Goal: Task Accomplishment & Management: Use online tool/utility

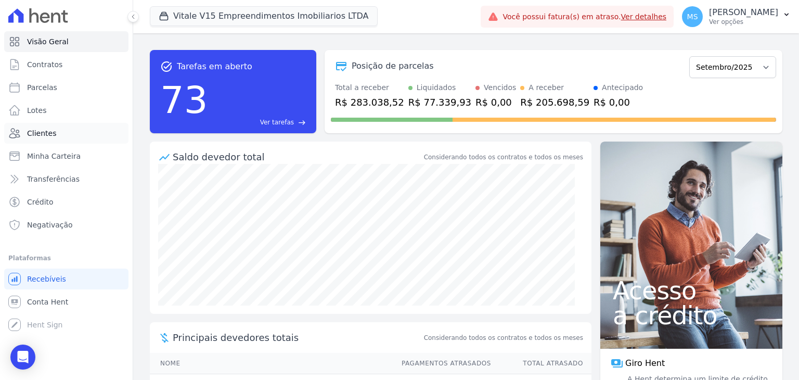
click at [44, 134] on span "Clientes" at bounding box center [41, 133] width 29 height 10
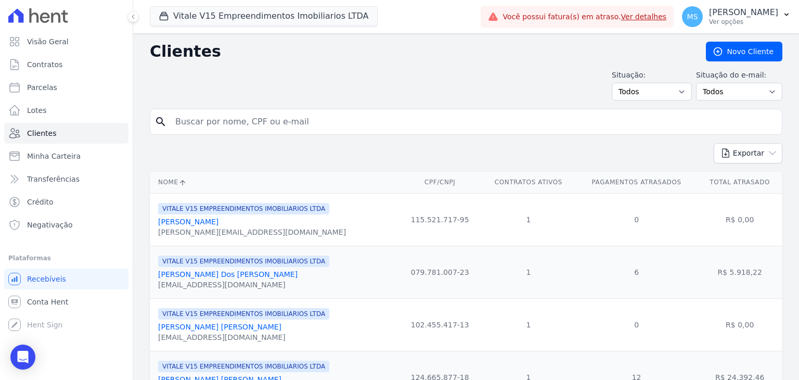
click at [198, 122] on input "search" at bounding box center [473, 121] width 609 height 21
type input "aline da silva"
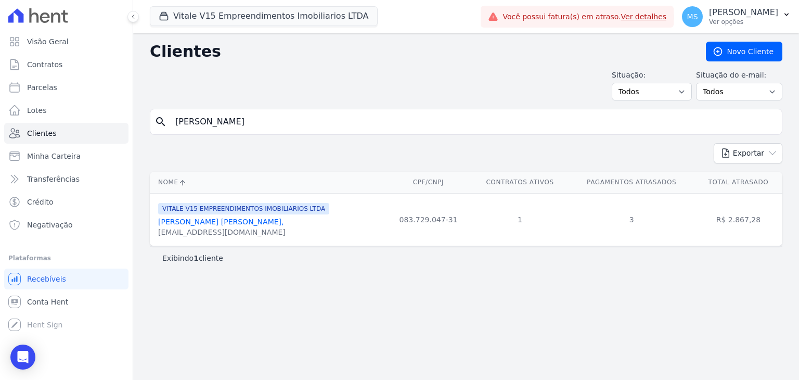
click at [188, 224] on link "[PERSON_NAME] [PERSON_NAME]," at bounding box center [221, 221] width 126 height 8
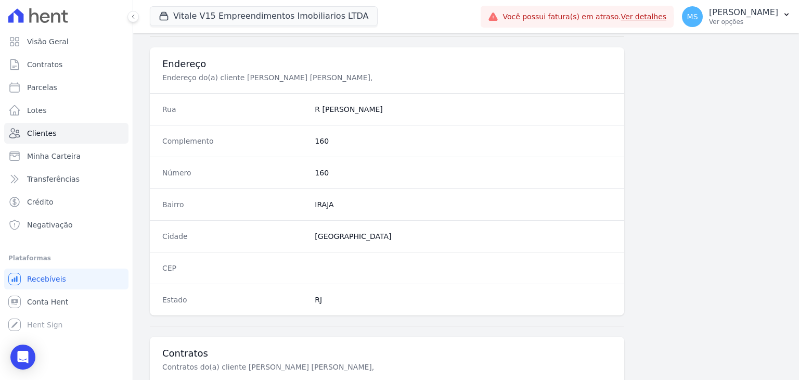
scroll to position [591, 0]
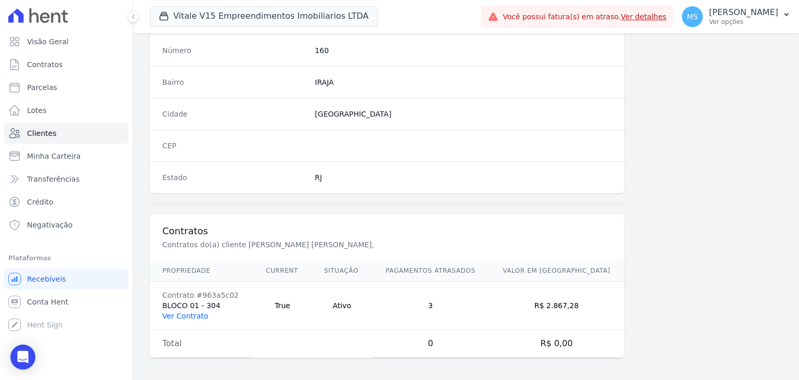
click at [181, 312] on link "Ver Contrato" at bounding box center [185, 316] width 46 height 8
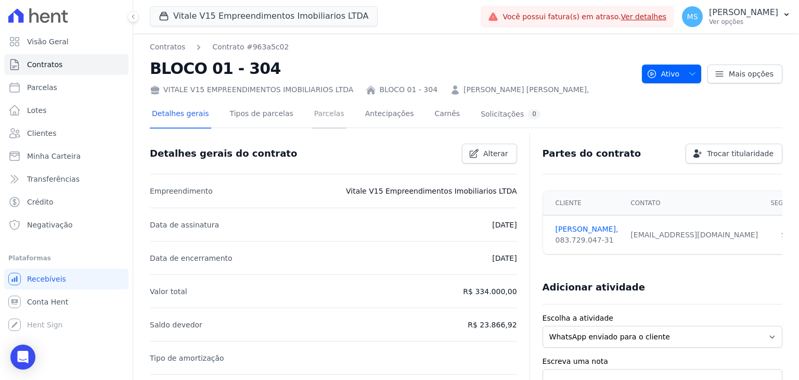
click at [316, 112] on link "Parcelas" at bounding box center [329, 115] width 34 height 28
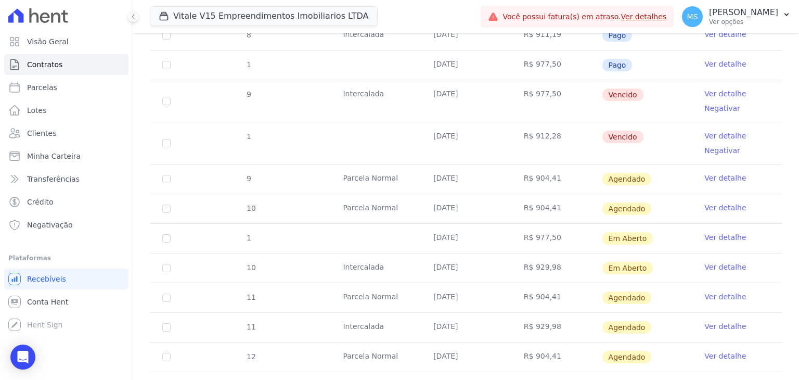
scroll to position [768, 0]
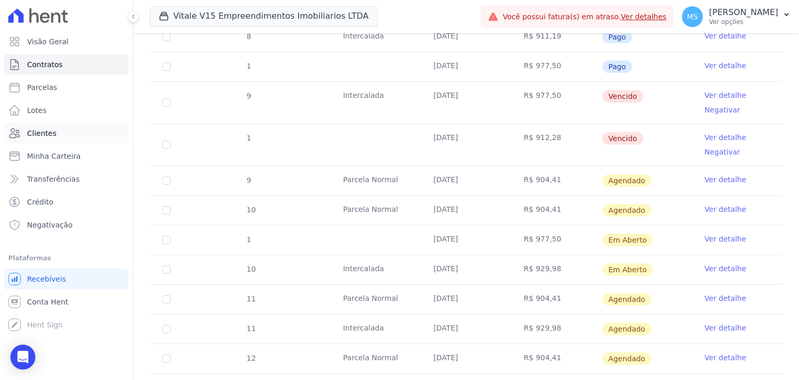
click at [26, 136] on link "Clientes" at bounding box center [66, 133] width 124 height 21
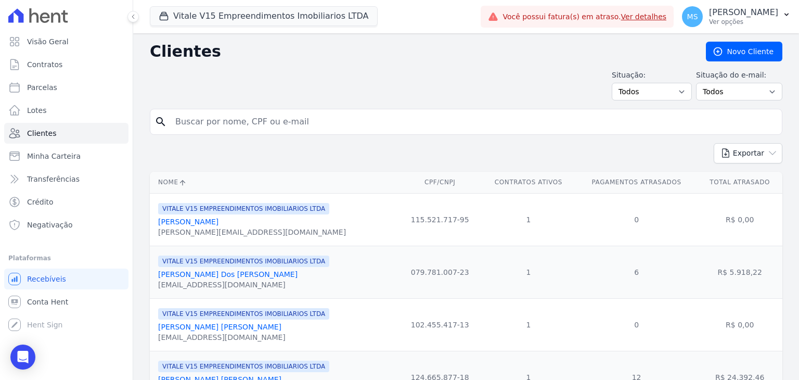
click at [208, 118] on input "search" at bounding box center [473, 121] width 609 height 21
type input "WELTHER"
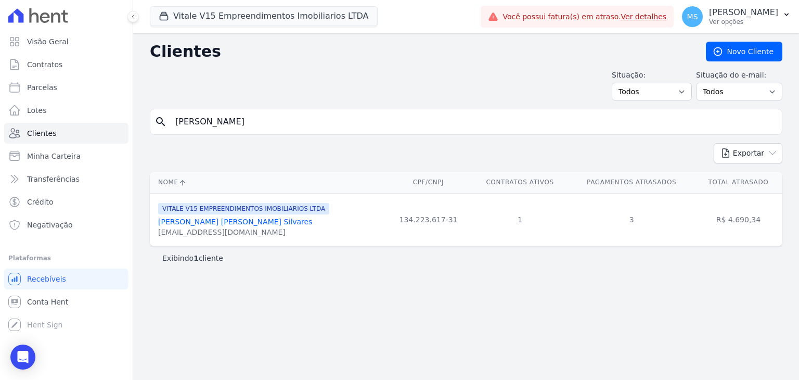
click at [237, 223] on link "Welther Ruan Pereira Silvares" at bounding box center [235, 221] width 154 height 8
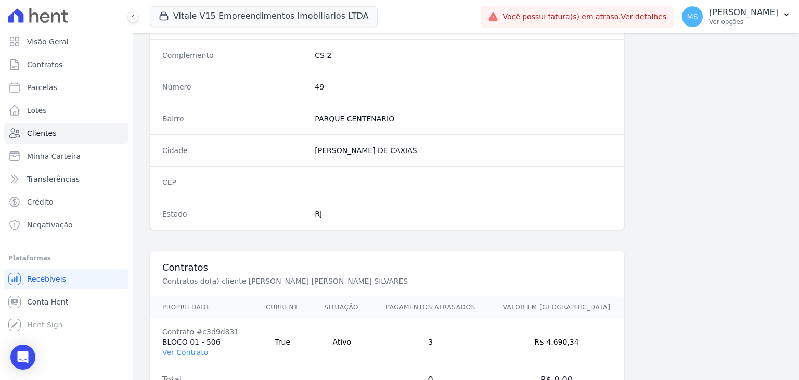
scroll to position [591, 0]
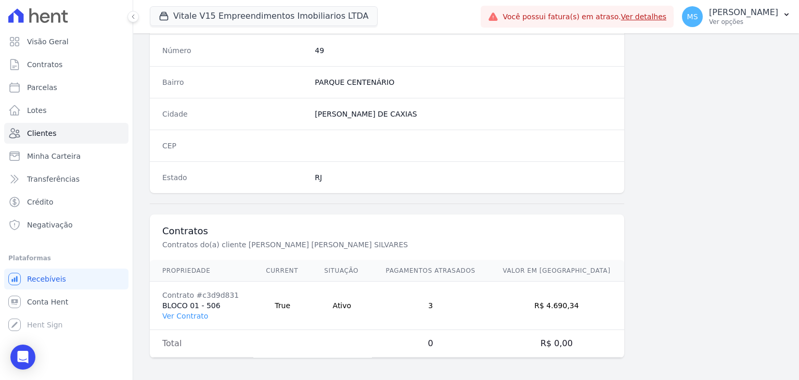
click at [205, 302] on td "Contrato #c3d9d831 BLOCO 01 - 506 Ver Contrato" at bounding box center [202, 305] width 104 height 48
click at [186, 315] on link "Ver Contrato" at bounding box center [185, 316] width 46 height 8
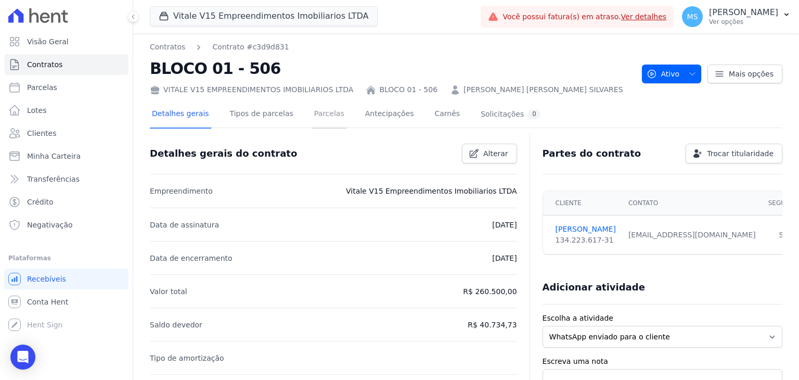
click at [312, 117] on link "Parcelas" at bounding box center [329, 115] width 34 height 28
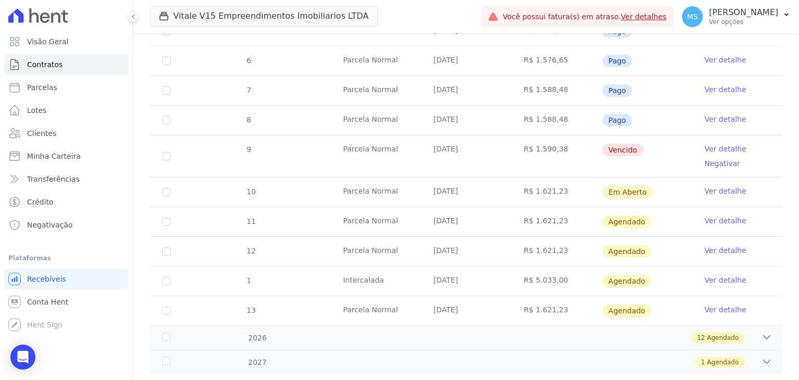
scroll to position [364, 0]
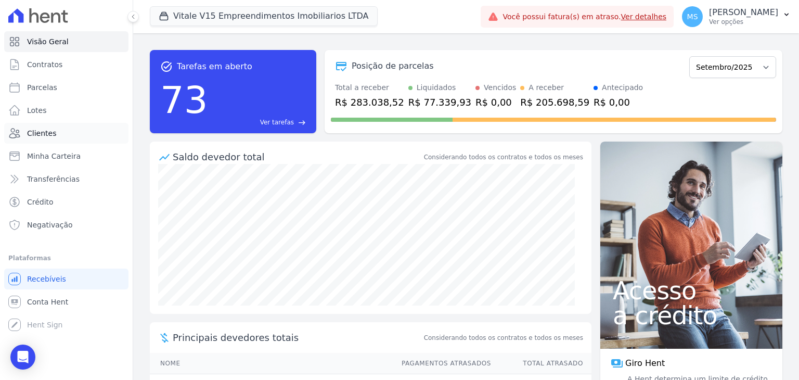
click at [36, 139] on link "Clientes" at bounding box center [66, 133] width 124 height 21
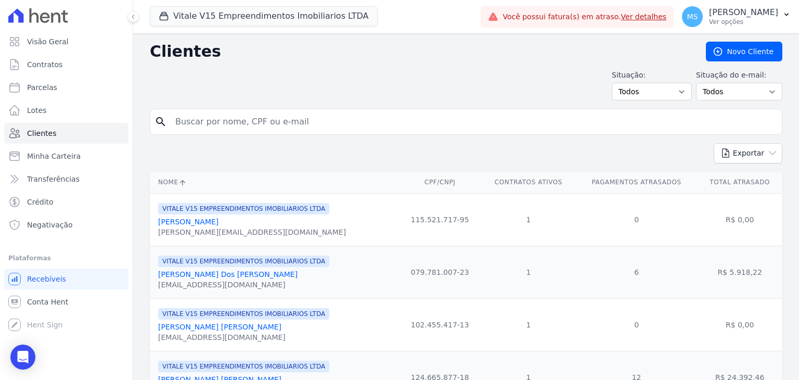
click at [198, 118] on input "search" at bounding box center [473, 121] width 609 height 21
type input "[PERSON_NAME]"
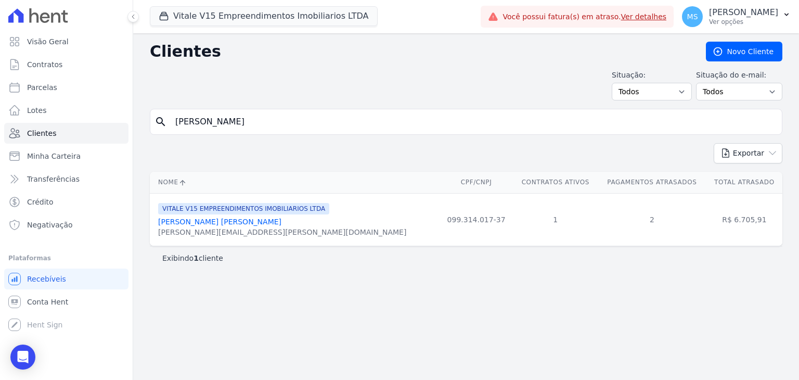
click at [228, 225] on link "[PERSON_NAME] [PERSON_NAME]" at bounding box center [219, 221] width 123 height 8
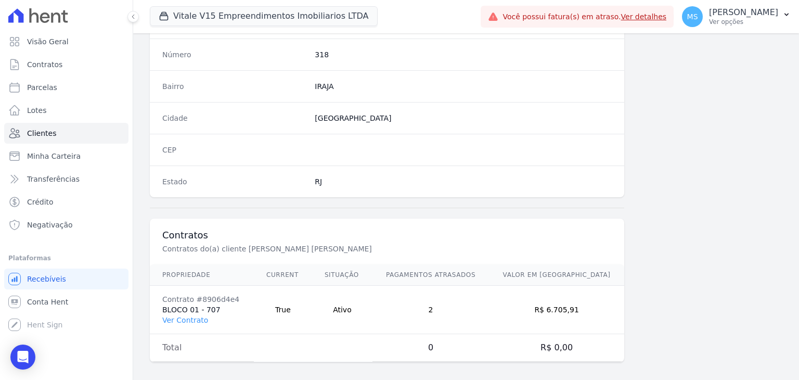
scroll to position [591, 0]
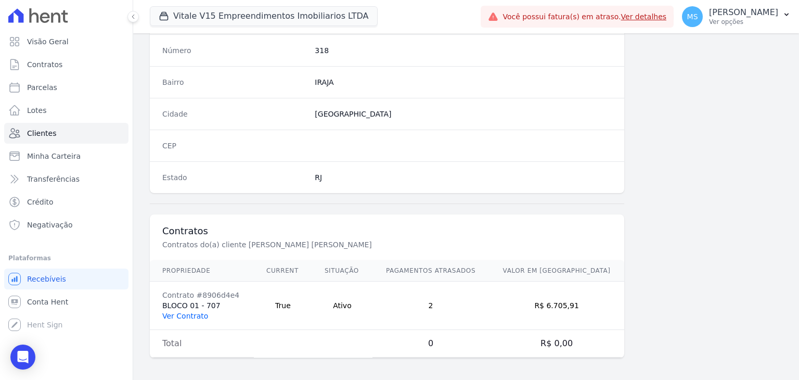
click at [181, 312] on link "Ver Contrato" at bounding box center [185, 316] width 46 height 8
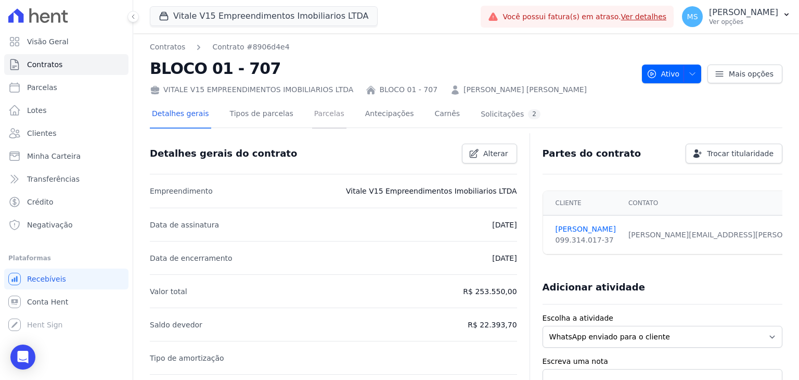
click at [314, 121] on link "Parcelas" at bounding box center [329, 115] width 34 height 28
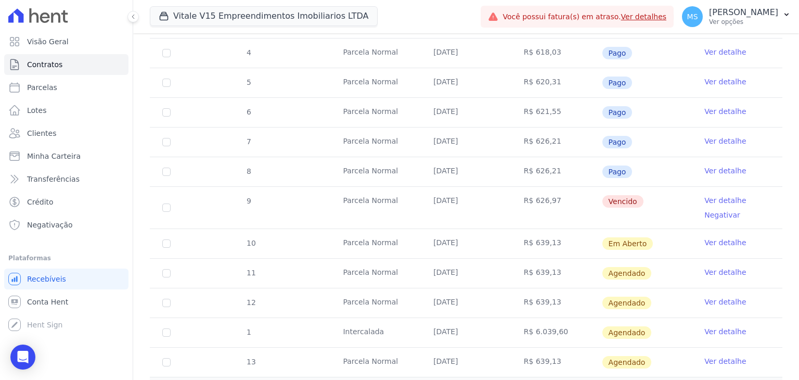
scroll to position [312, 0]
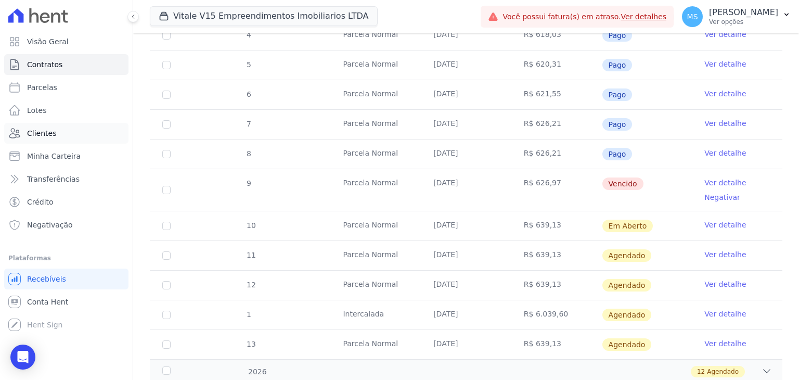
click at [34, 130] on span "Clientes" at bounding box center [41, 133] width 29 height 10
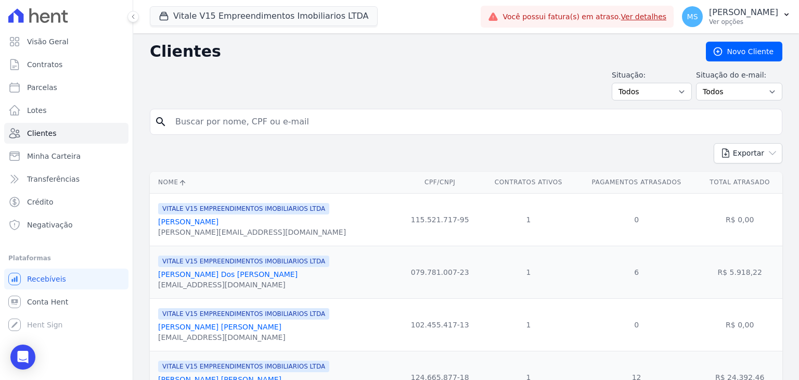
click at [235, 117] on input "search" at bounding box center [473, 121] width 609 height 21
type input "THAMYRES"
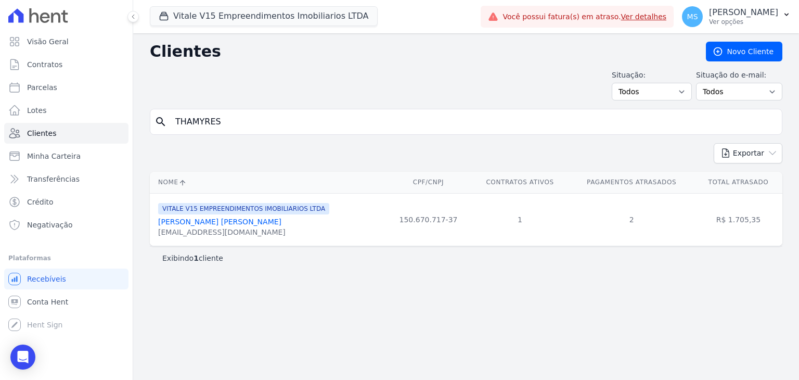
click at [213, 222] on link "[PERSON_NAME] [PERSON_NAME]" at bounding box center [219, 221] width 123 height 8
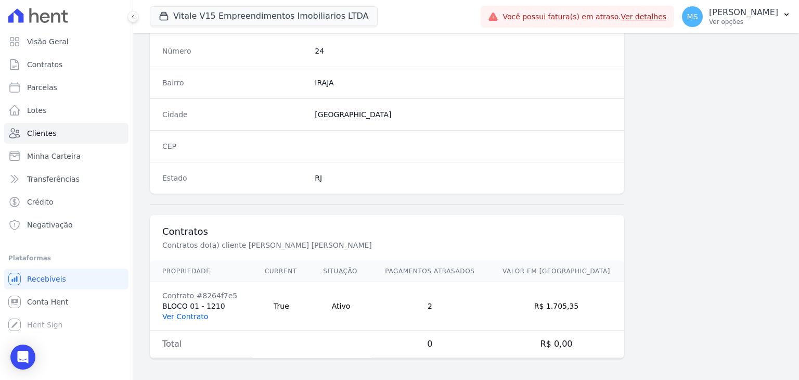
scroll to position [591, 0]
click at [192, 313] on link "Ver Contrato" at bounding box center [185, 316] width 46 height 8
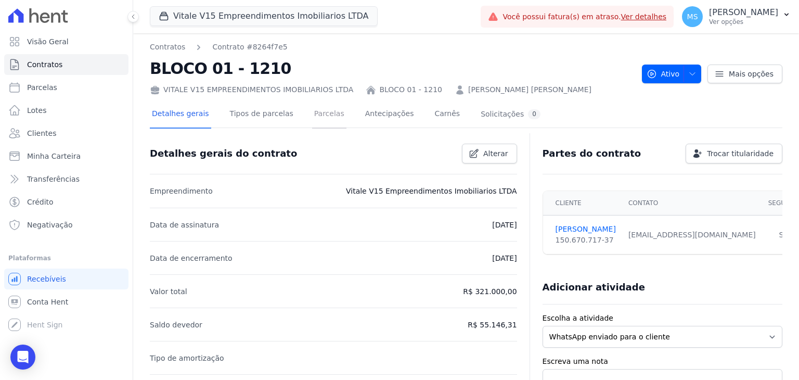
click at [329, 113] on link "Parcelas" at bounding box center [329, 115] width 34 height 28
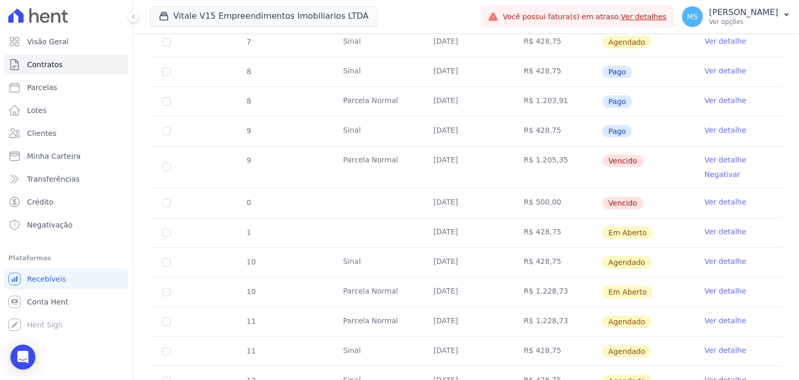
scroll to position [676, 0]
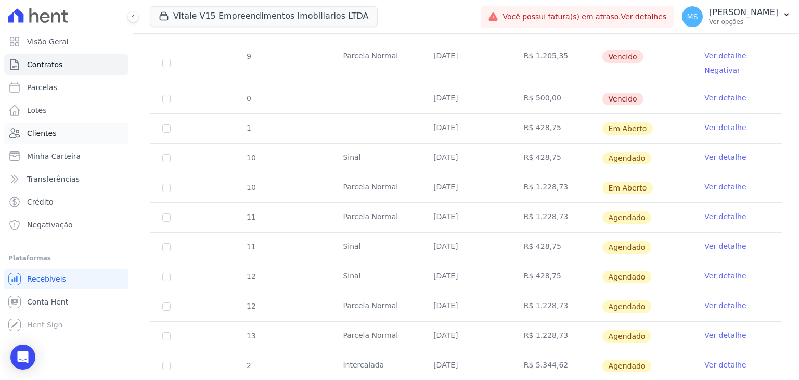
click at [52, 138] on span "Clientes" at bounding box center [41, 133] width 29 height 10
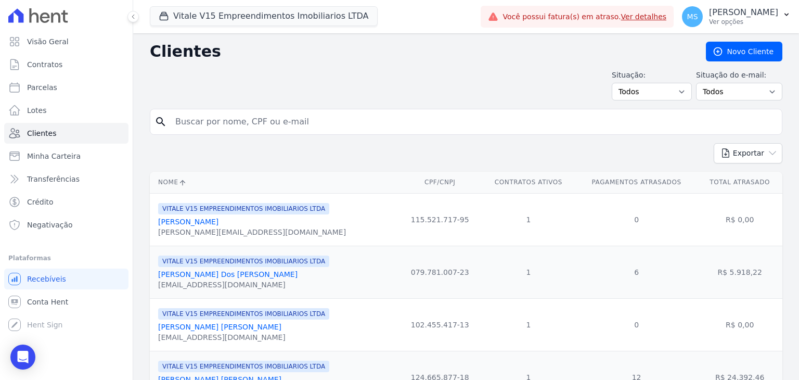
click at [207, 117] on input "search" at bounding box center [473, 121] width 609 height 21
type input "[PERSON_NAME]"
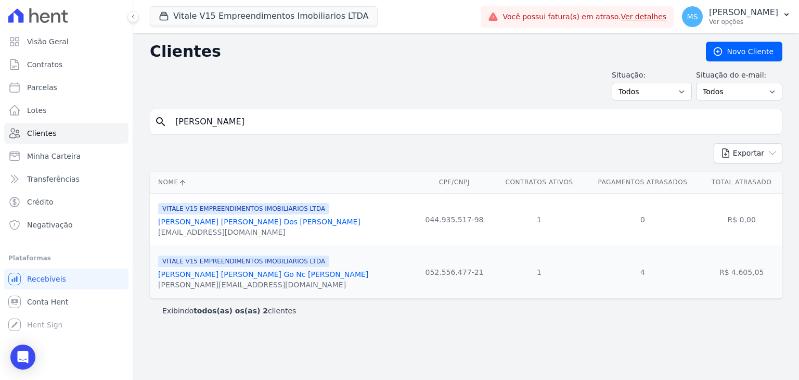
click at [221, 271] on link "[PERSON_NAME] [PERSON_NAME] Go Nc [PERSON_NAME]" at bounding box center [263, 274] width 210 height 8
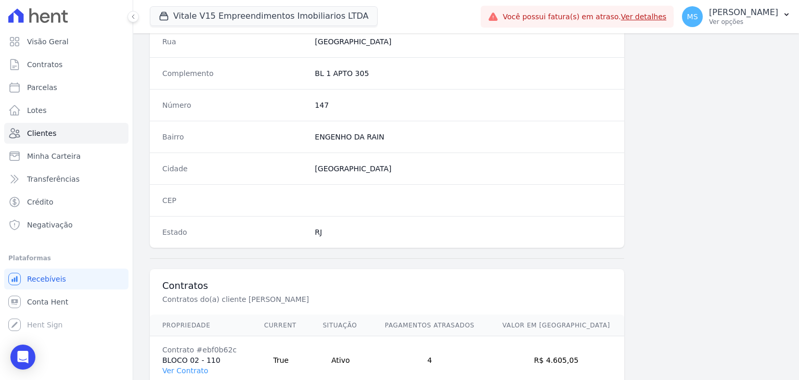
scroll to position [591, 0]
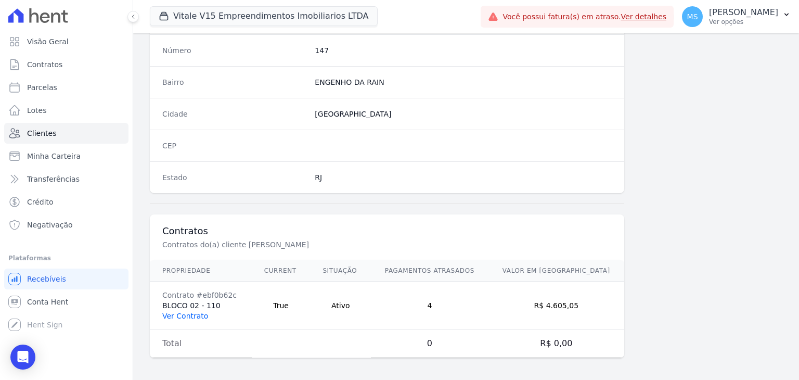
click at [174, 312] on link "Ver Contrato" at bounding box center [185, 316] width 46 height 8
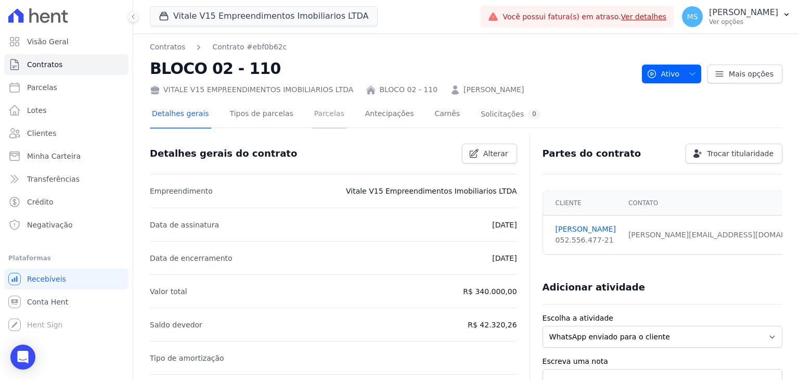
click at [315, 116] on link "Parcelas" at bounding box center [329, 115] width 34 height 28
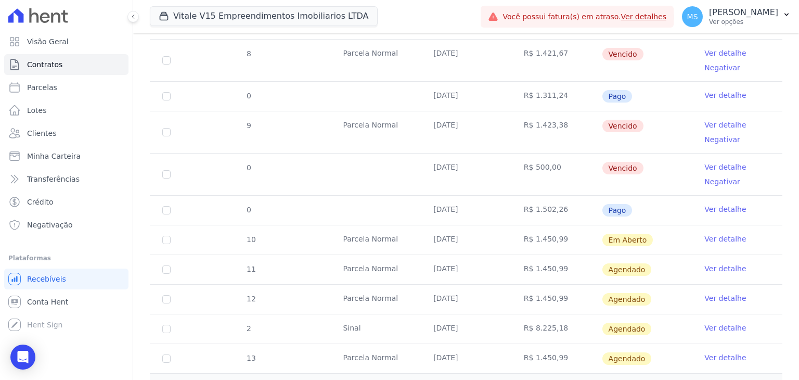
scroll to position [567, 0]
